Goal: Task Accomplishment & Management: Manage account settings

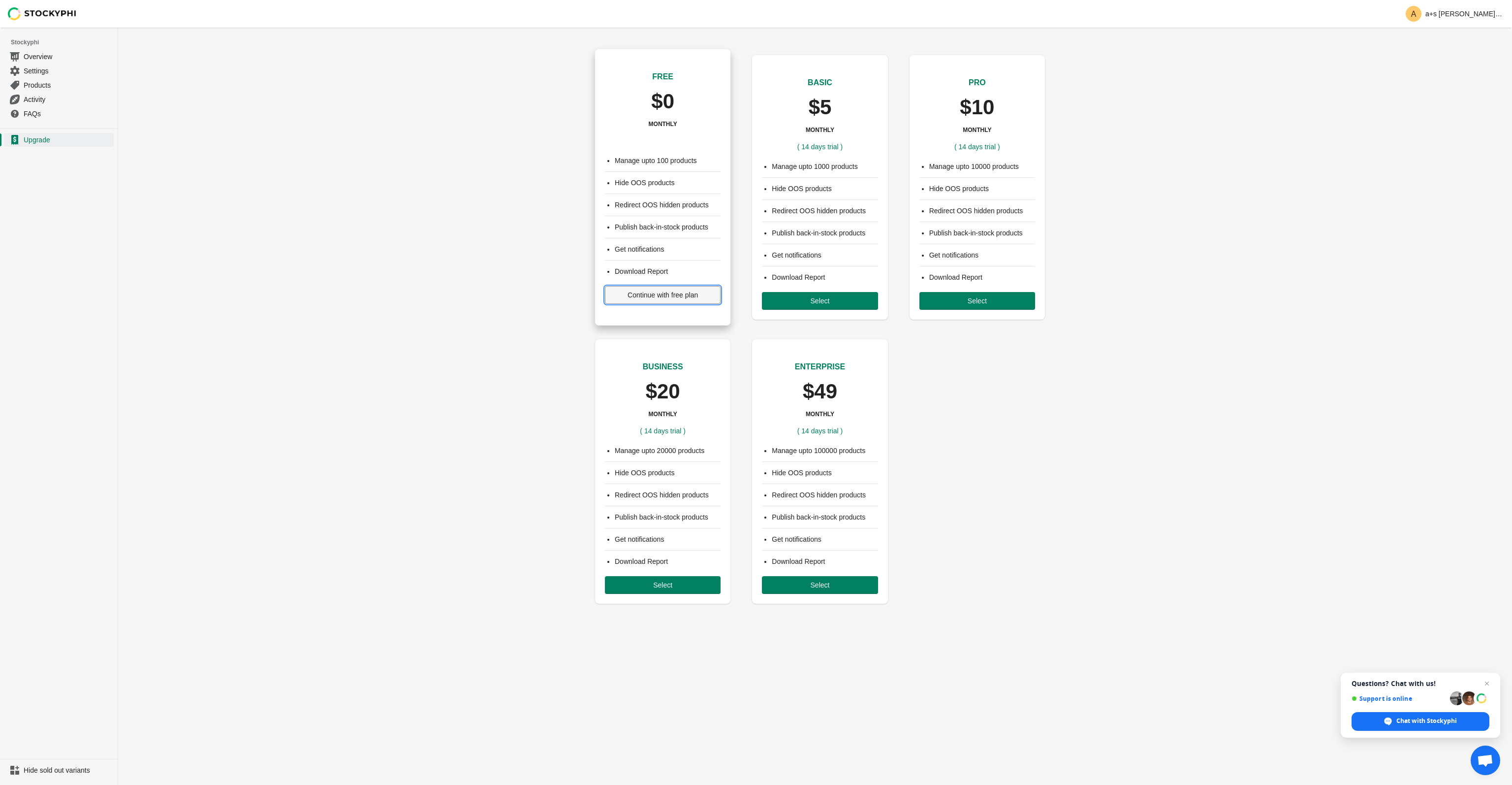
click at [677, 297] on span "Continue with free plan" at bounding box center [663, 295] width 70 height 8
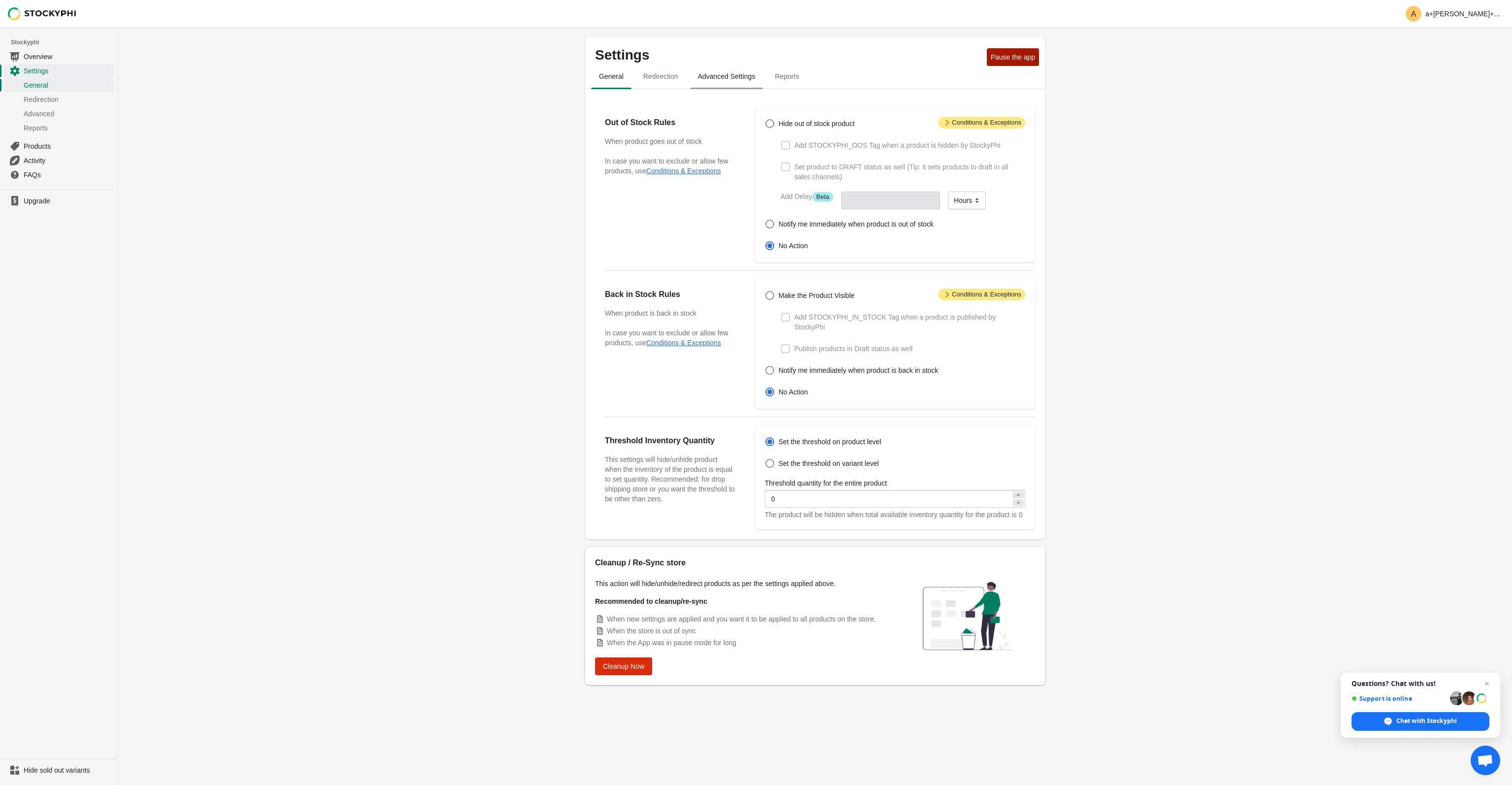
click at [708, 69] on span "Advanced Settings" at bounding box center [727, 76] width 73 height 18
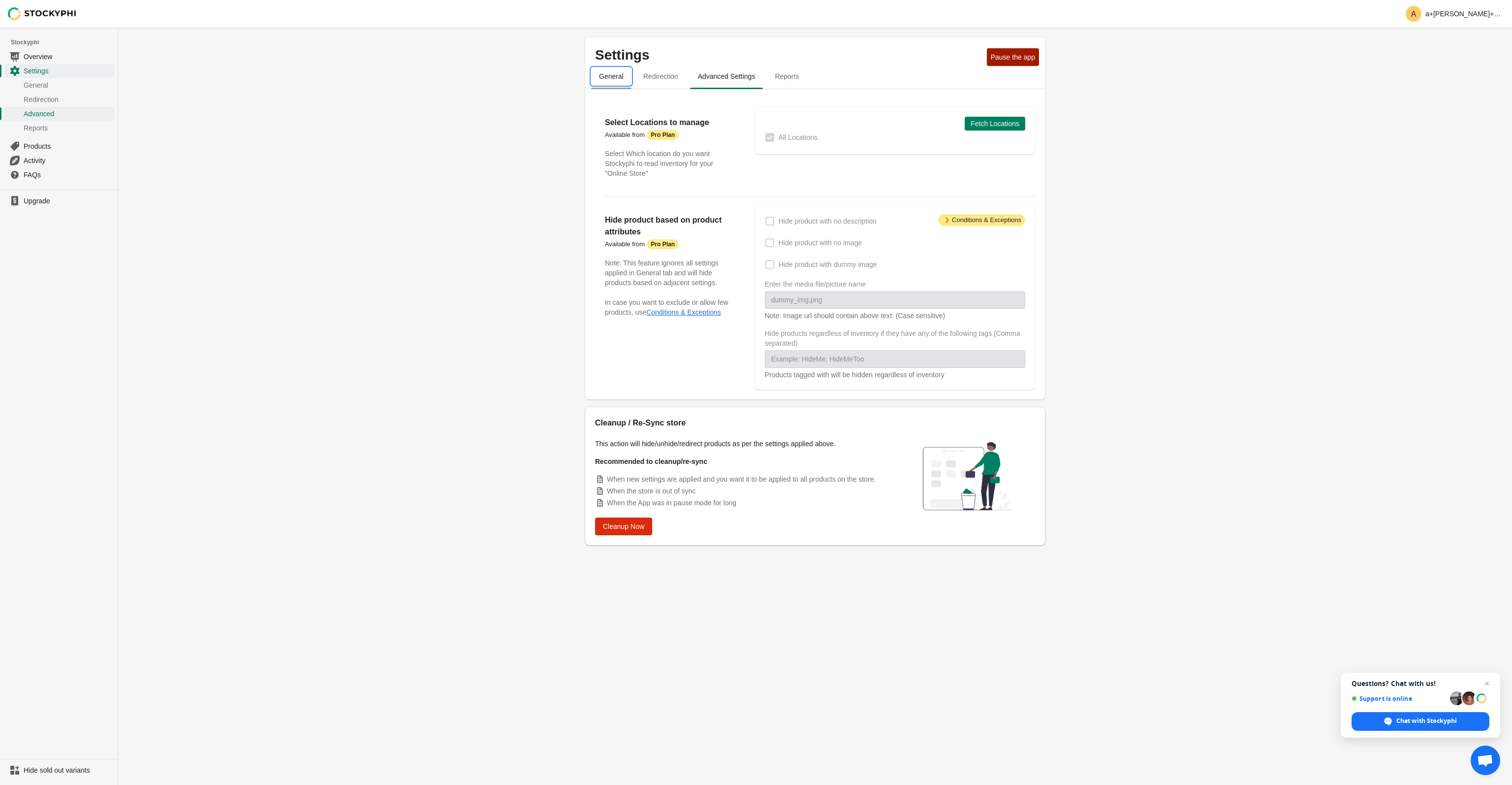
click at [603, 81] on span "General" at bounding box center [611, 76] width 41 height 18
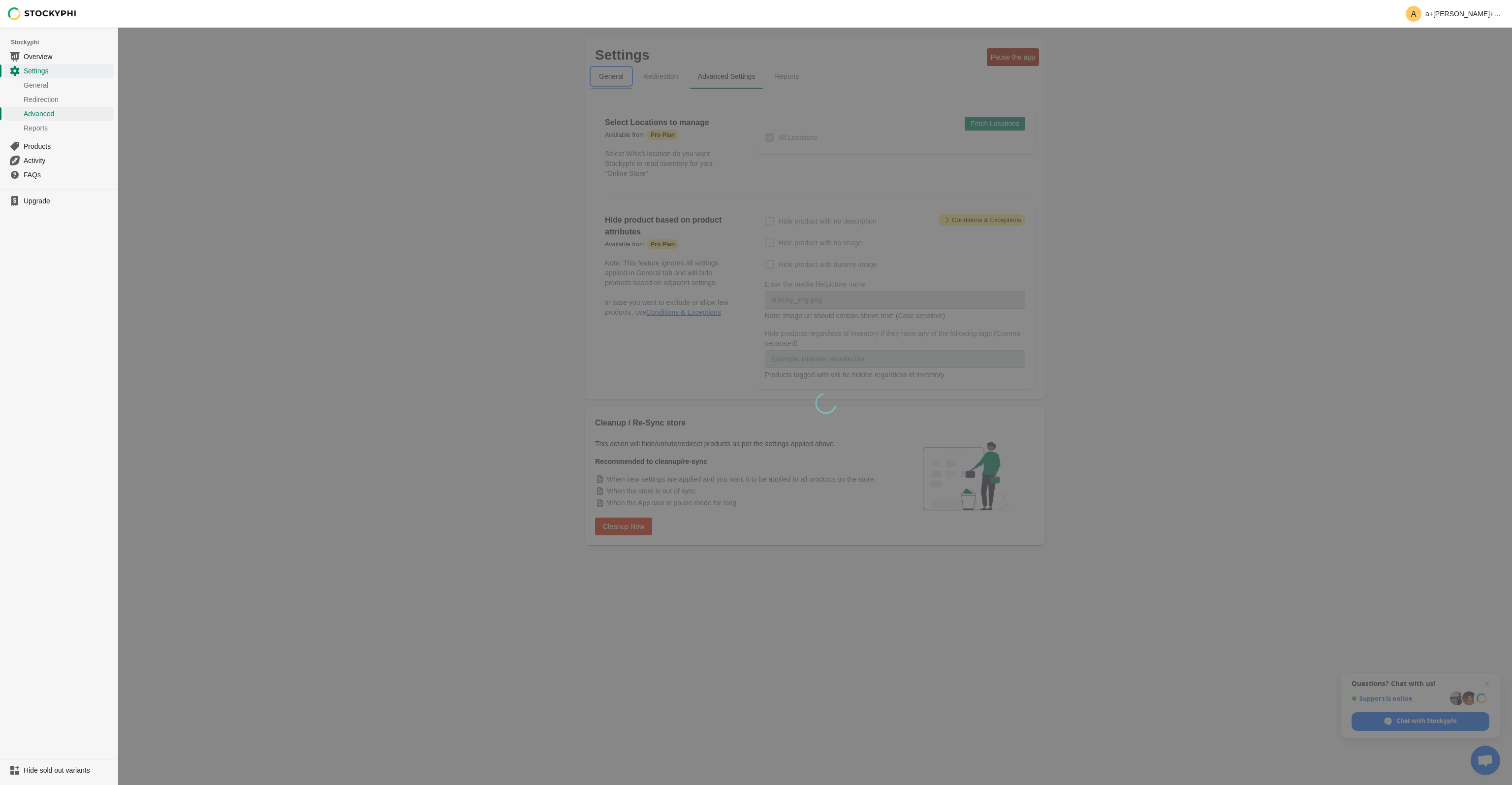
select select "hours"
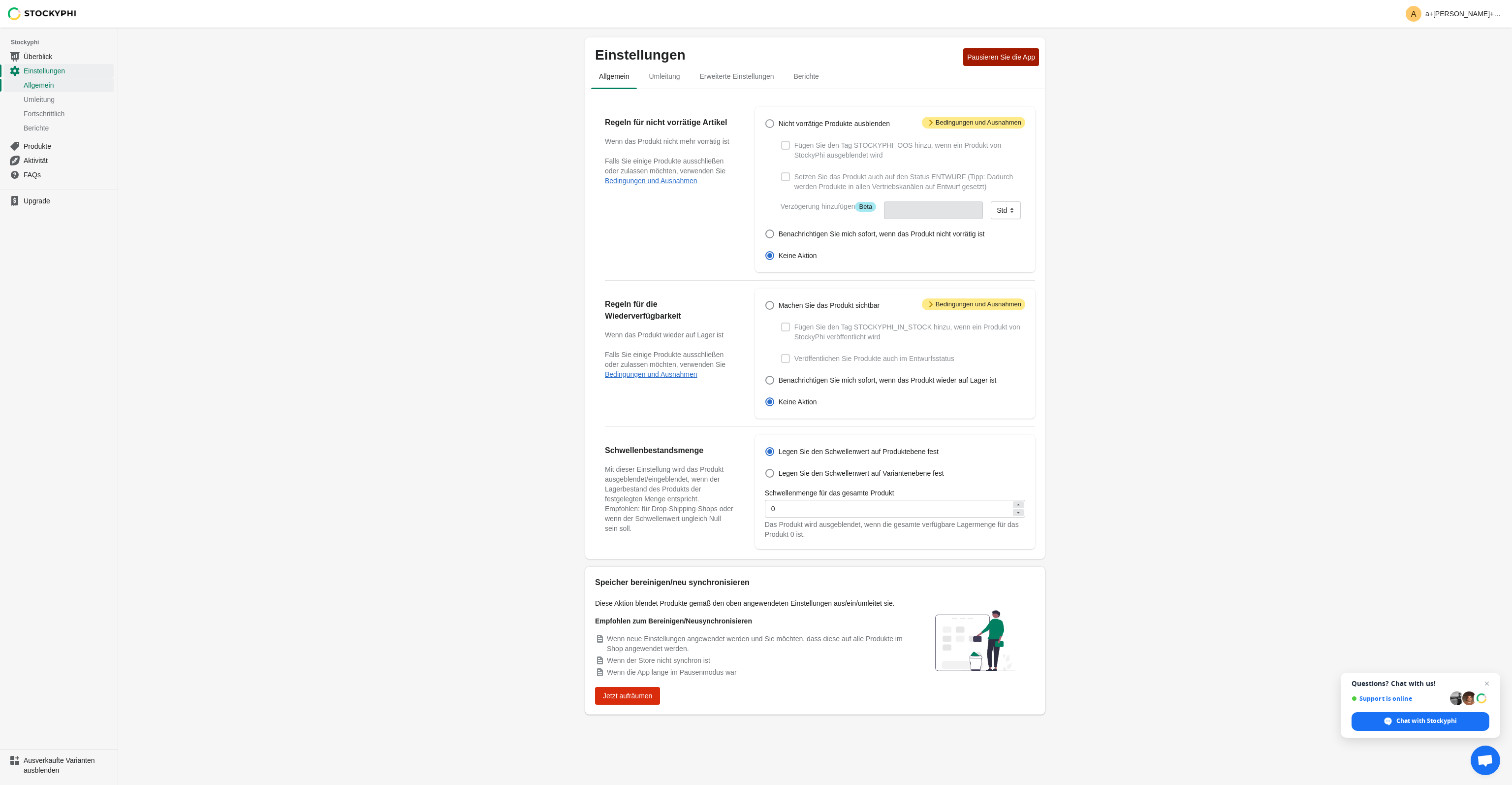
click at [772, 121] on span at bounding box center [770, 123] width 9 height 9
click at [766, 120] on input "Nicht vorrätige Produkte ausblenden" at bounding box center [765, 119] width 1 height 1
radio input "true"
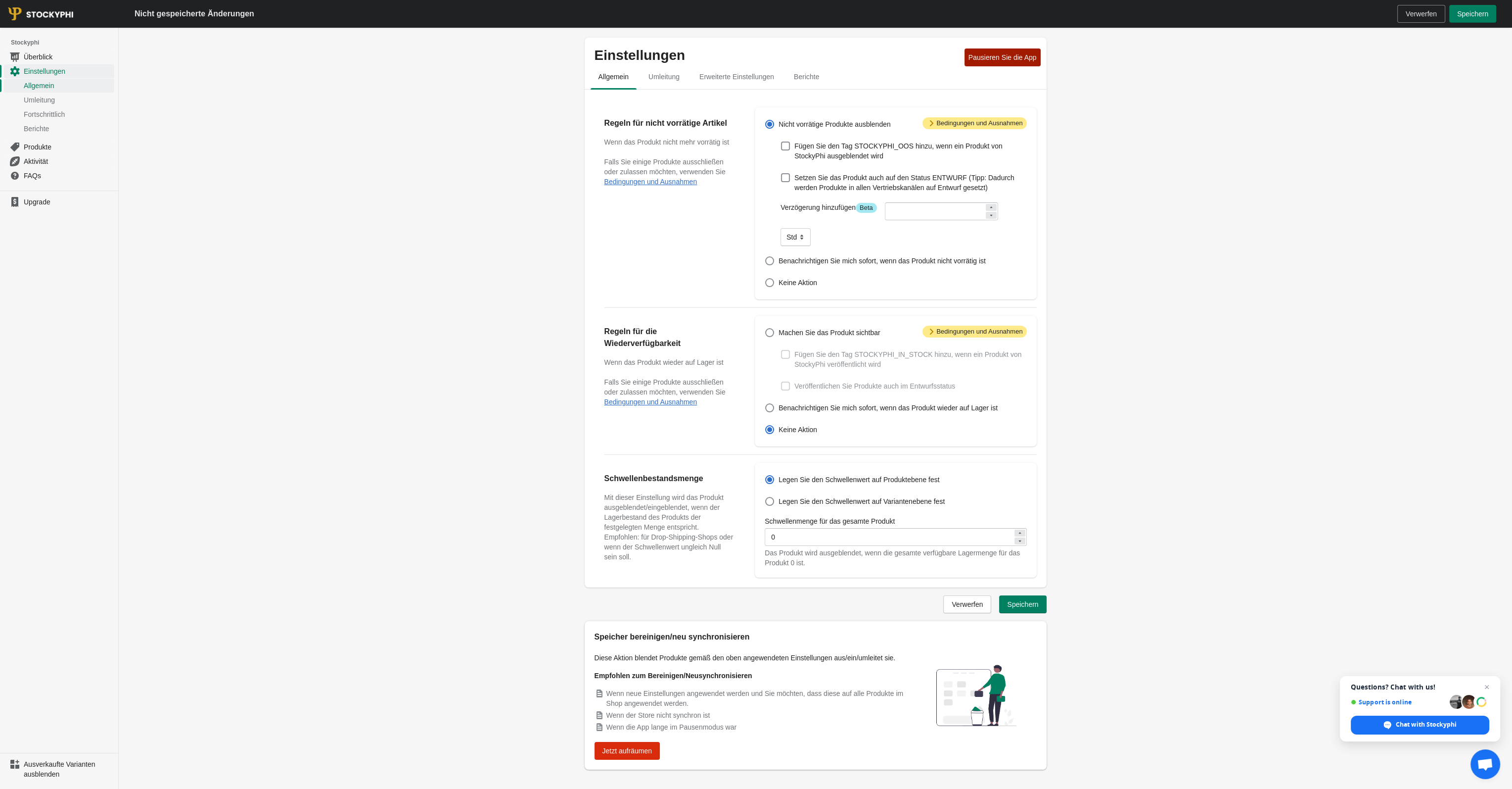
click at [776, 268] on div "Nicht vorrätige Produkte ausblenden Fügen Sie den Tag STOCKYPHI_OOS hinzu, wenn…" at bounding box center [891, 204] width 271 height 172
click at [770, 268] on div "Nicht vorrätige Produkte ausblenden Fügen Sie den Tag STOCKYPHI_OOS hinzu, wenn…" at bounding box center [891, 204] width 271 height 172
click at [769, 264] on span at bounding box center [769, 260] width 9 height 9
click at [766, 257] on input "Benachrichtigen Sie mich sofort, wenn das Produkt nicht vorrätig ist" at bounding box center [765, 256] width 1 height 1
radio input "true"
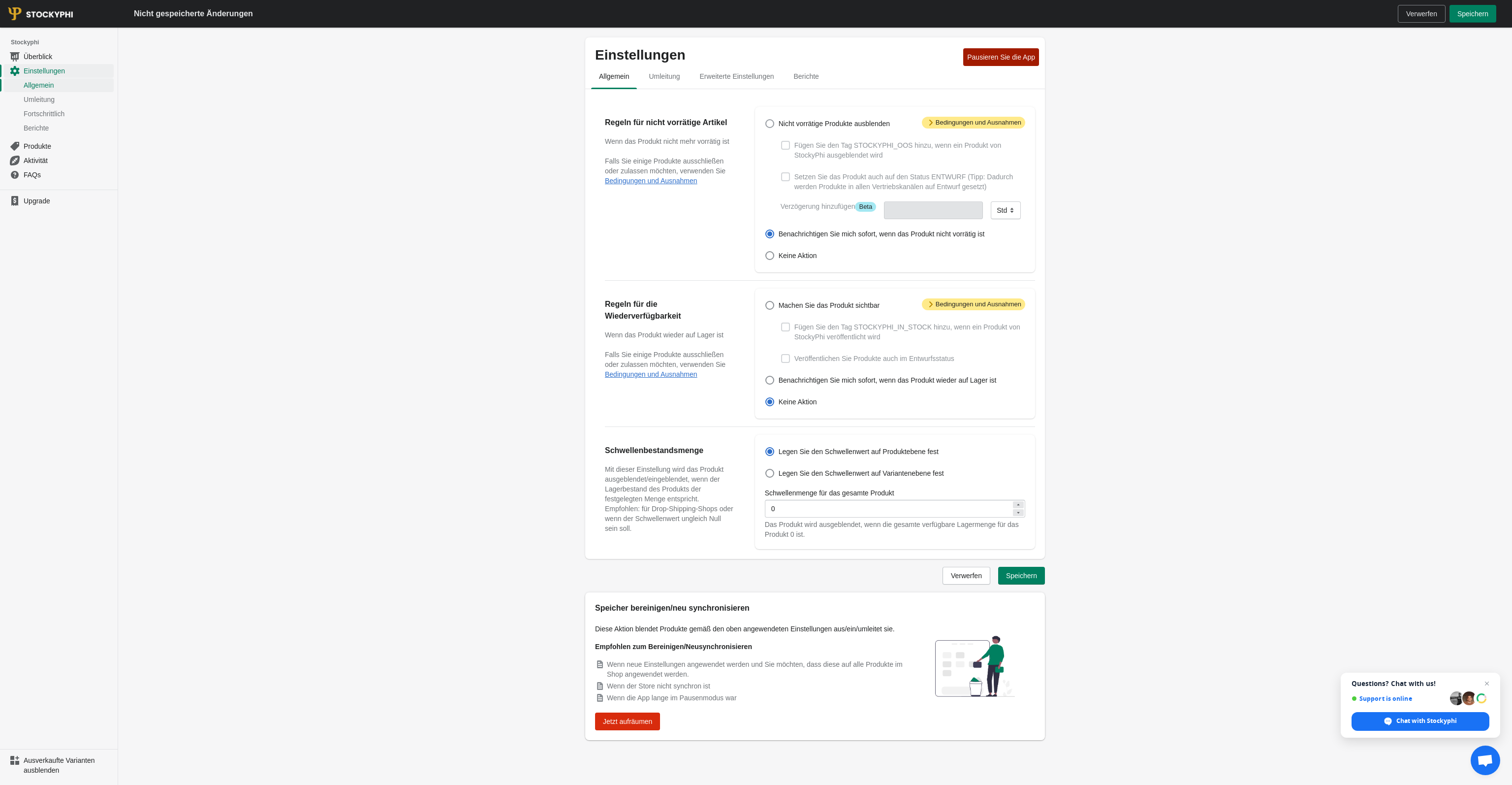
click at [768, 124] on span at bounding box center [770, 123] width 9 height 9
click at [766, 120] on input "Nicht vorrätige Produkte ausblenden" at bounding box center [765, 119] width 1 height 1
radio input "true"
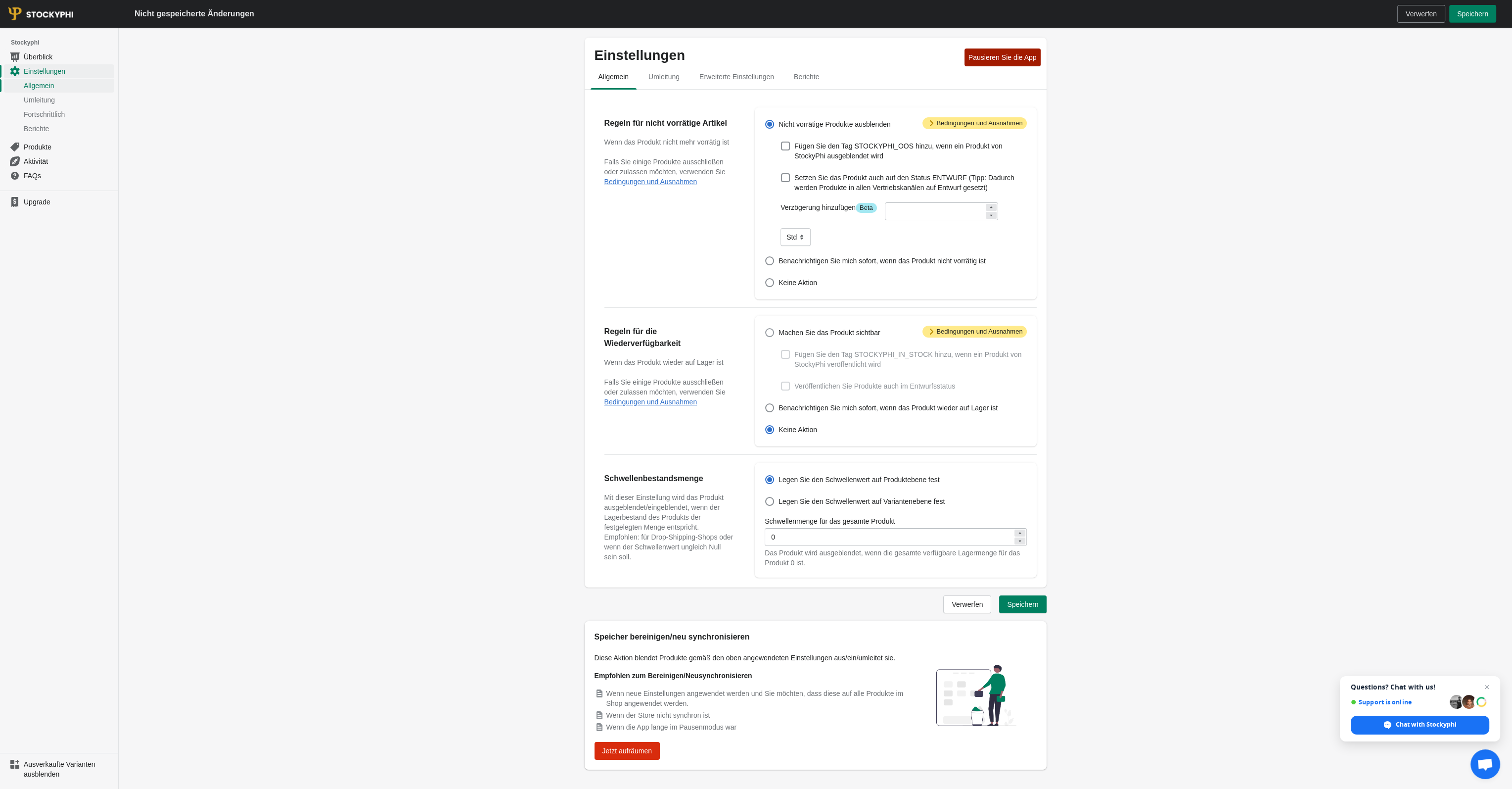
click at [772, 336] on span at bounding box center [769, 332] width 9 height 9
click at [766, 329] on input "Machen Sie das Produkt sichtbar" at bounding box center [765, 328] width 1 height 1
radio input "true"
click at [934, 119] on icon at bounding box center [932, 123] width 10 height 10
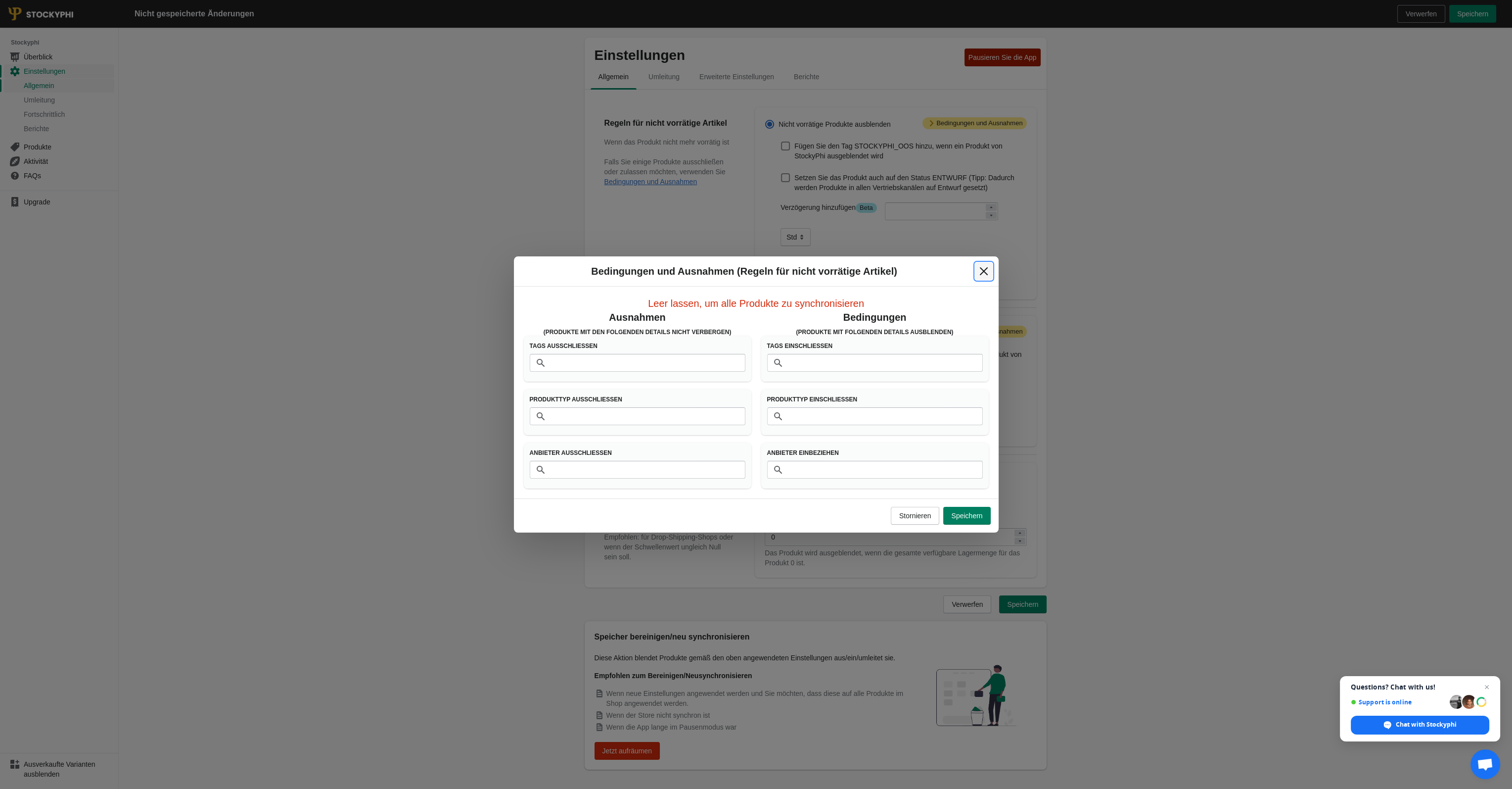
click at [988, 266] on icon "Schließen" at bounding box center [983, 271] width 10 height 10
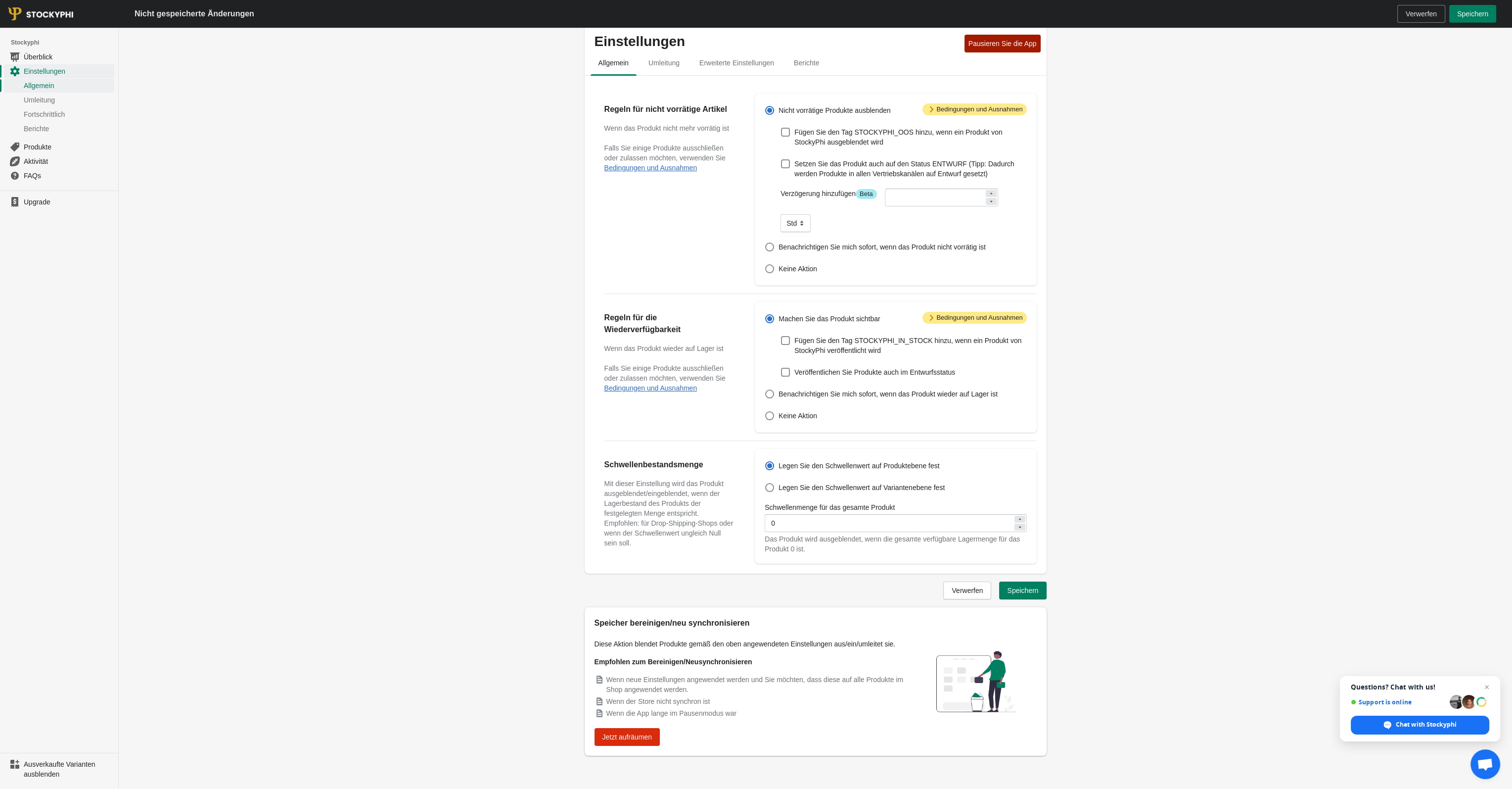
scroll to position [14, 0]
click at [1035, 587] on font "Speichern" at bounding box center [1022, 590] width 31 height 8
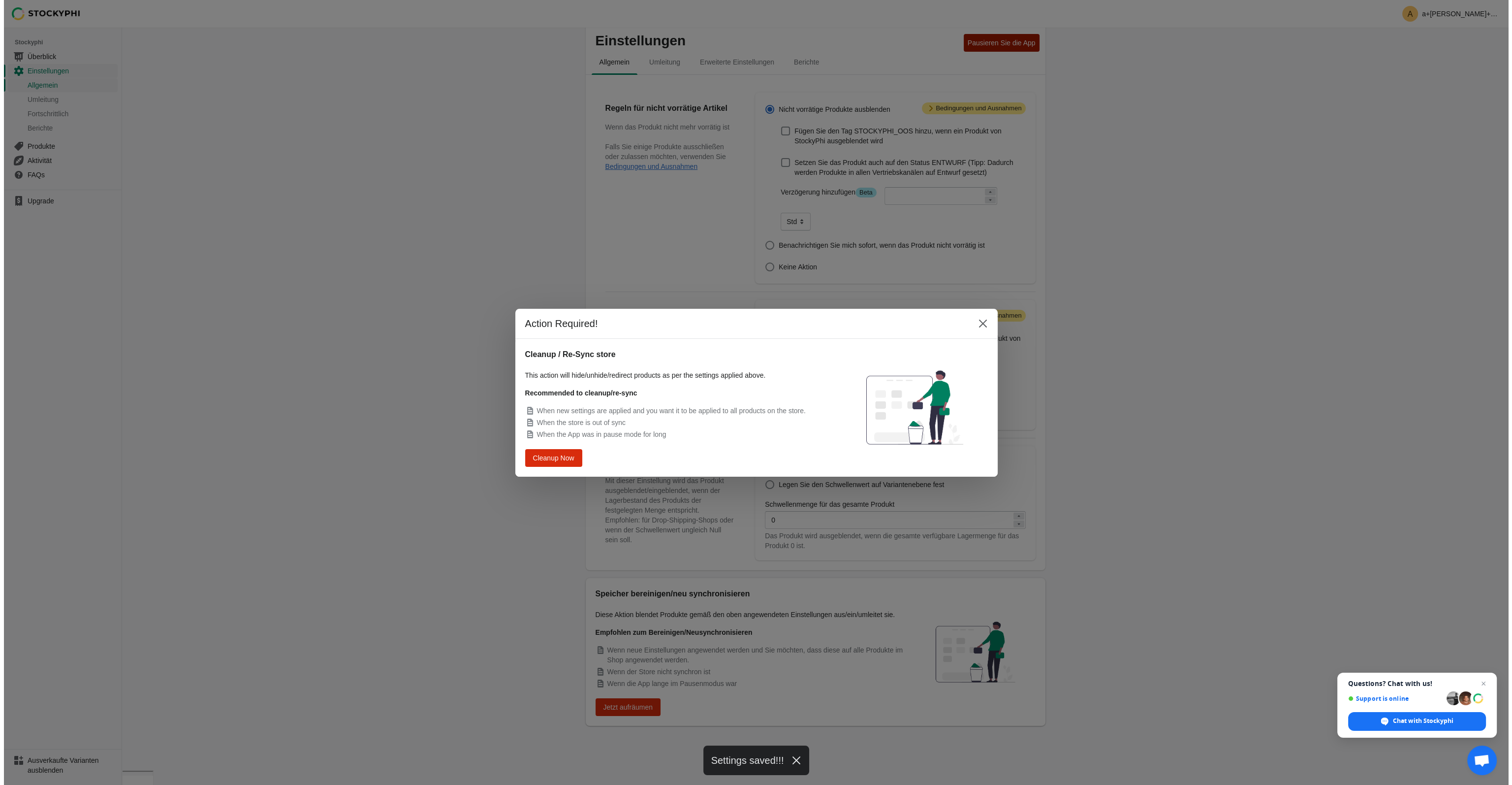
scroll to position [0, 0]
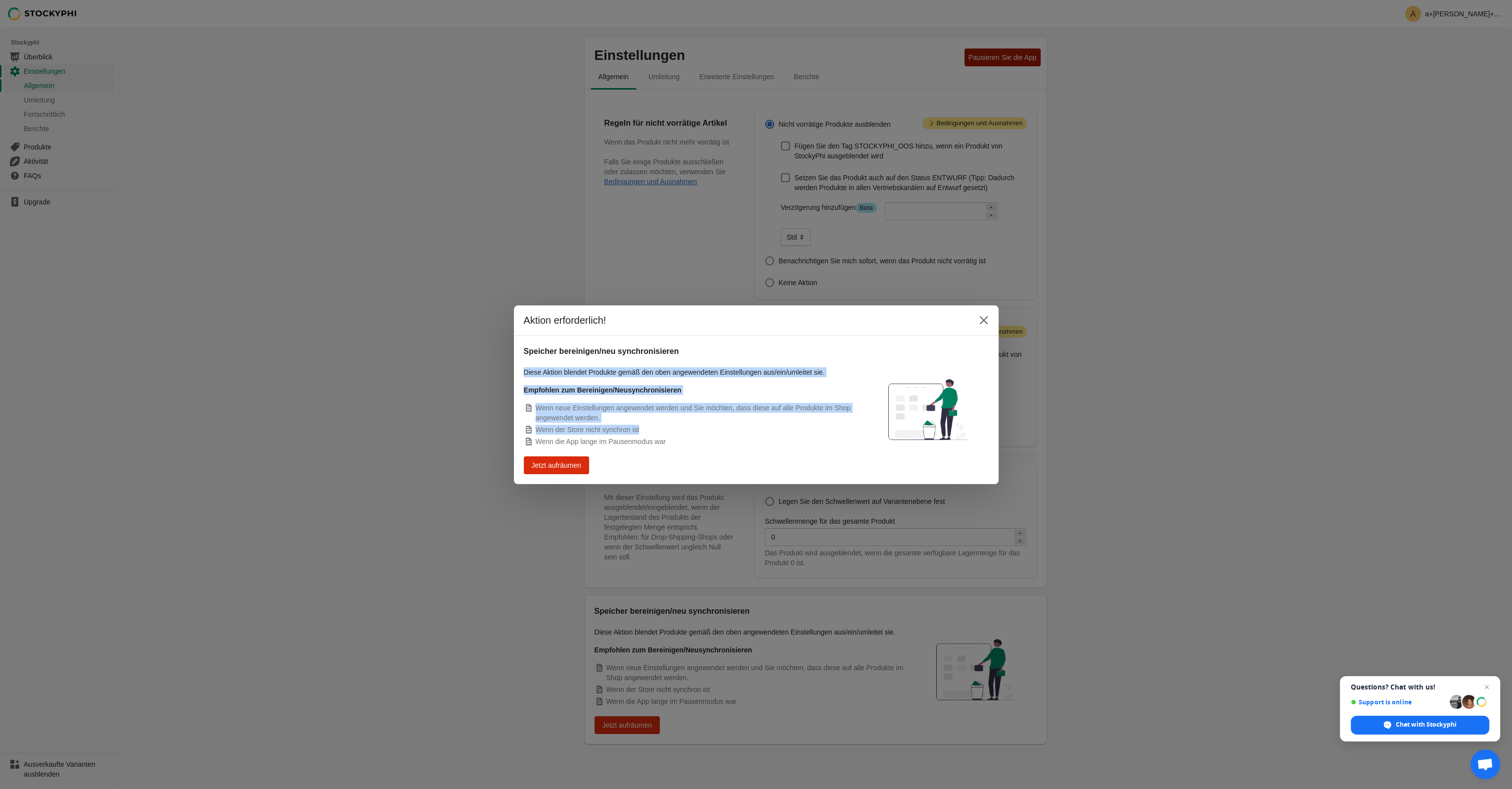
drag, startPoint x: 523, startPoint y: 377, endPoint x: 857, endPoint y: 429, distance: 338.0
click at [857, 429] on div "Speicher bereinigen/neu synchronisieren Diese Aktion blendet Produkte gemäß den…" at bounding box center [756, 410] width 485 height 149
click at [857, 430] on li "Wenn der Store nicht synchron ist" at bounding box center [691, 429] width 334 height 10
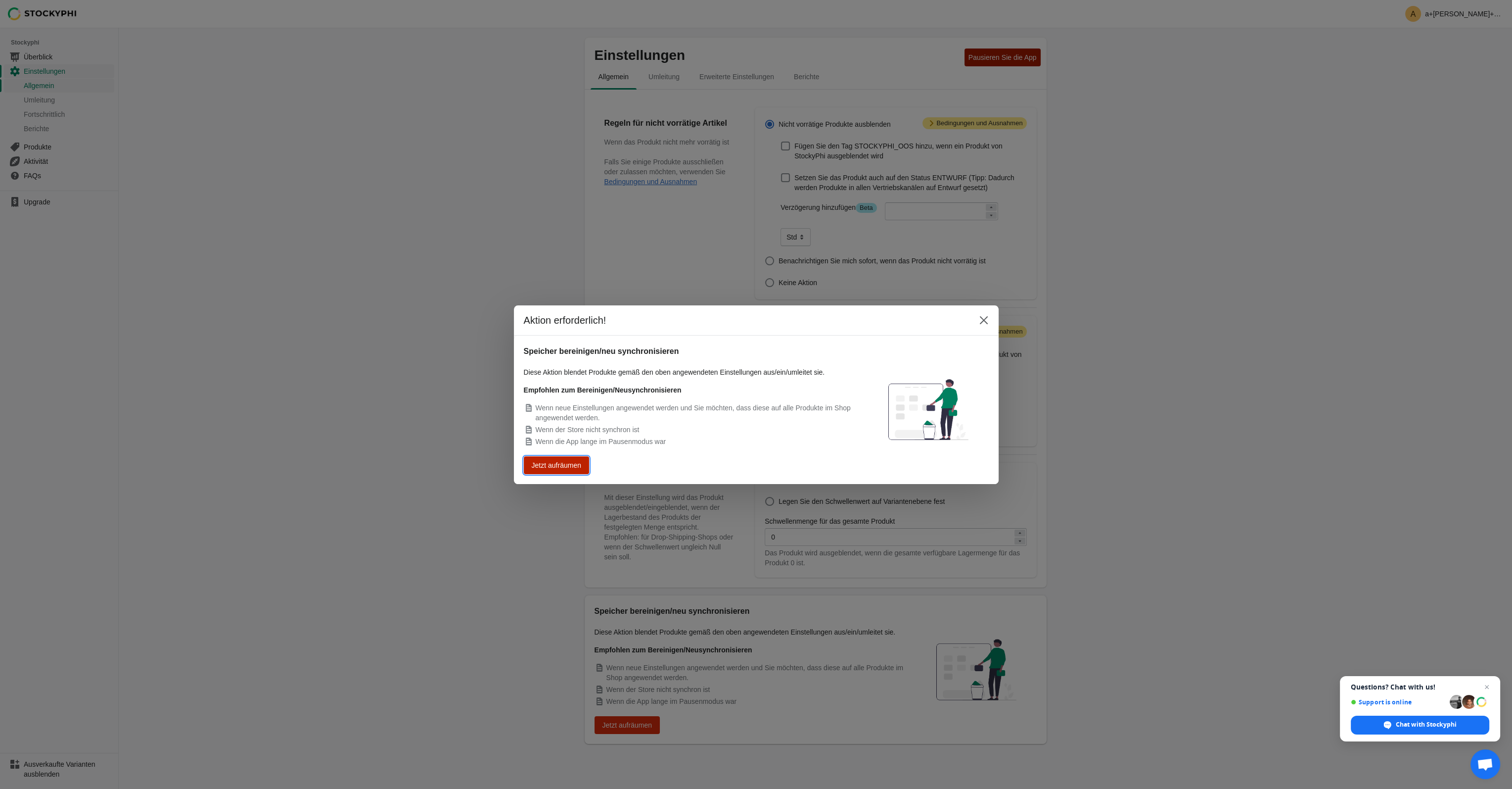
click at [550, 462] on font "Jetzt aufräumen" at bounding box center [556, 465] width 44 height 7
